Goal: Find specific page/section: Find specific page/section

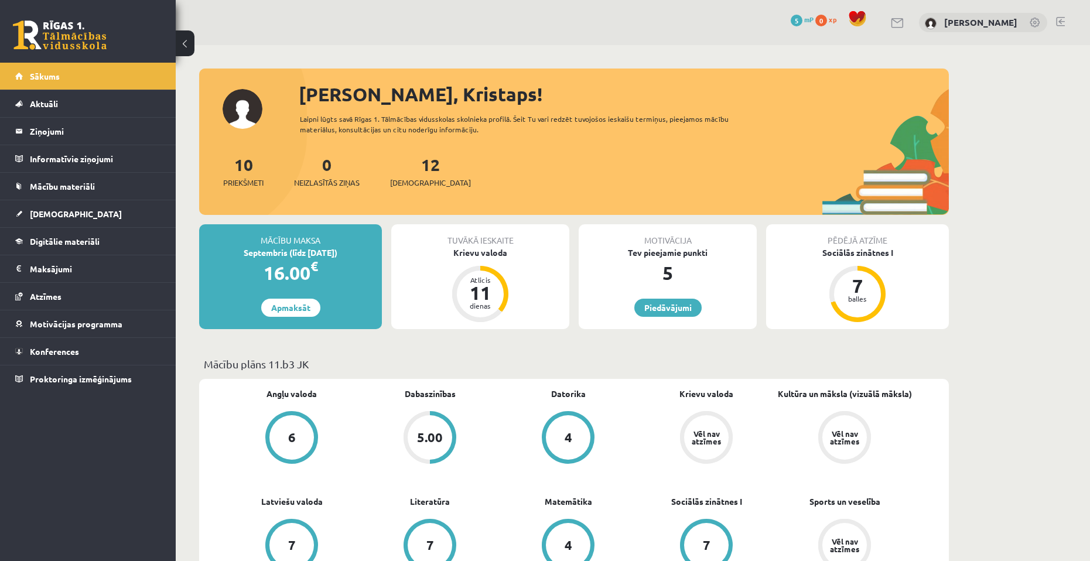
scroll to position [837, 0]
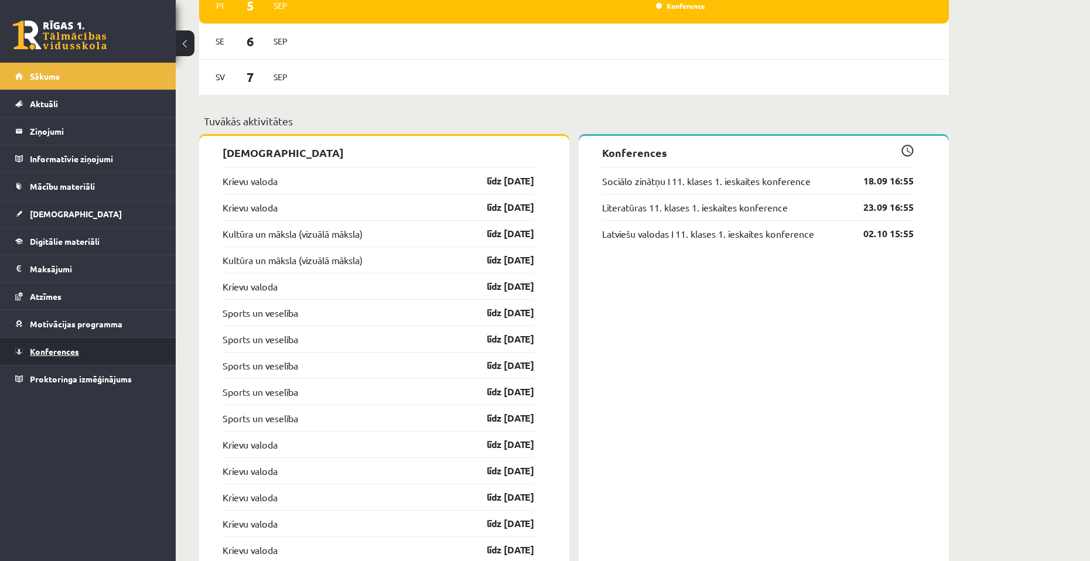
click at [65, 353] on span "Konferences" at bounding box center [54, 351] width 49 height 11
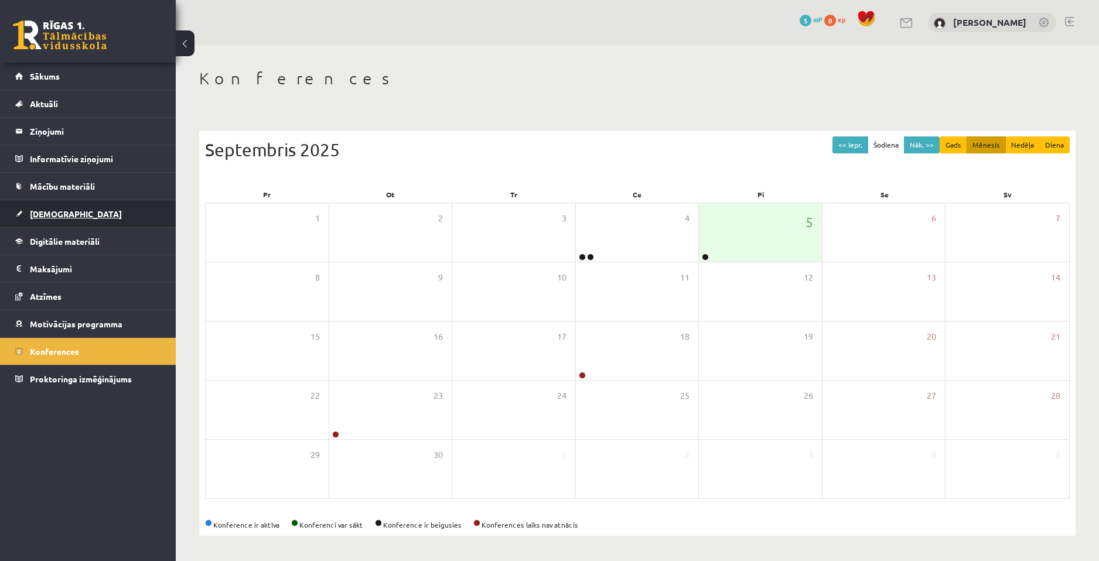
click at [63, 223] on link "[DEMOGRAPHIC_DATA]" at bounding box center [88, 213] width 146 height 27
